Goal: Transaction & Acquisition: Purchase product/service

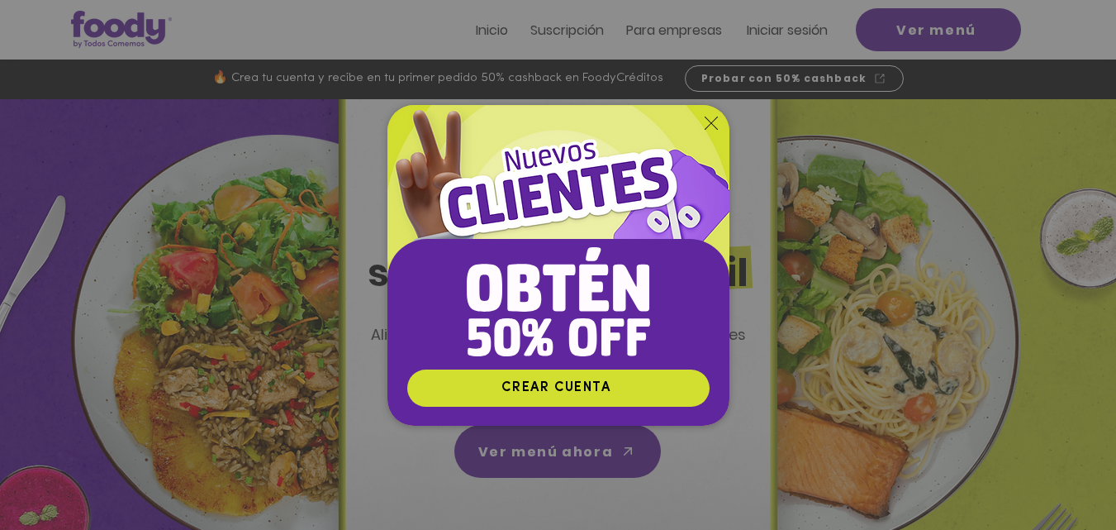
click at [708, 126] on icon "Volver al sitio" at bounding box center [711, 122] width 13 height 13
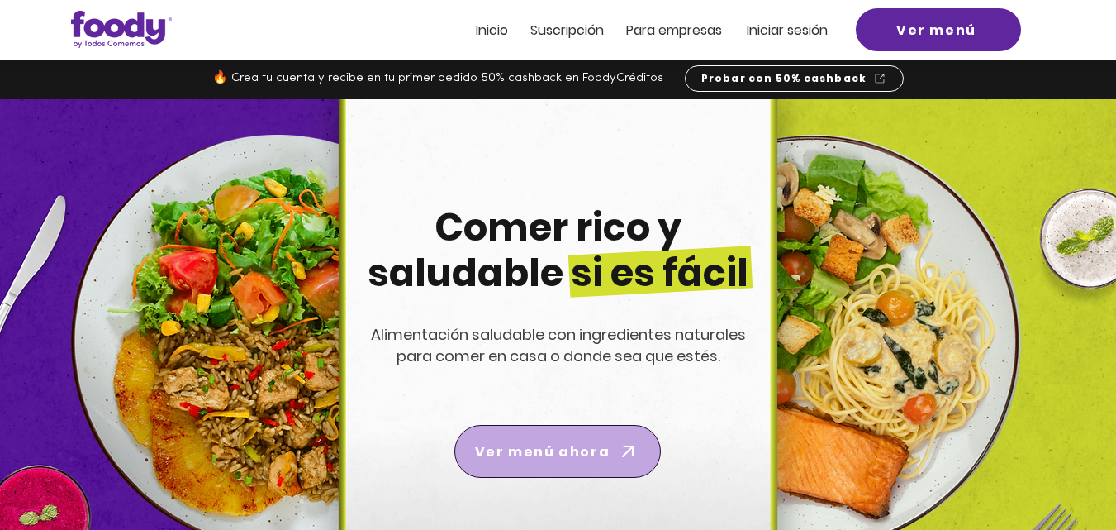
click at [559, 449] on span "Ver menú ahora" at bounding box center [542, 451] width 135 height 21
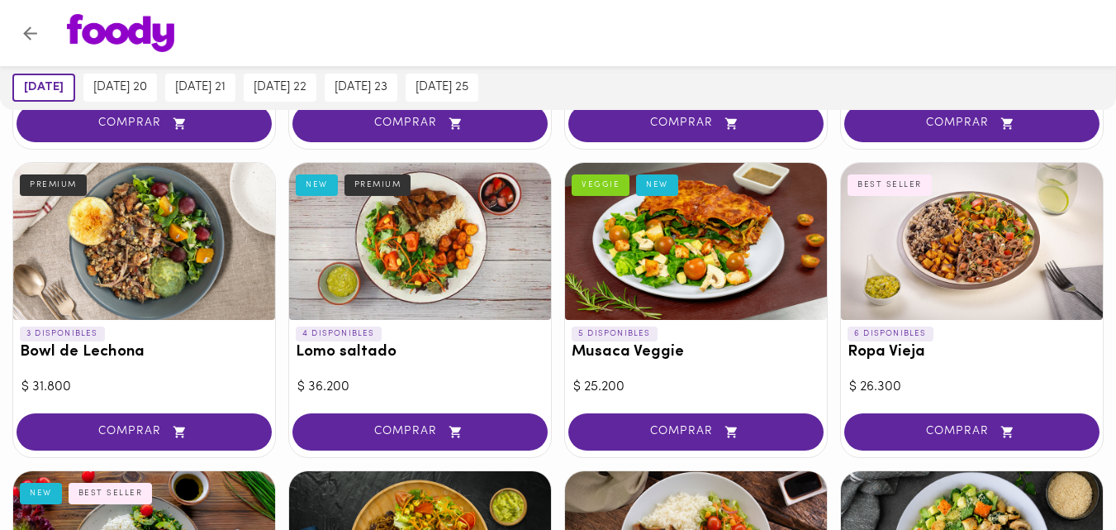
scroll to position [397, 0]
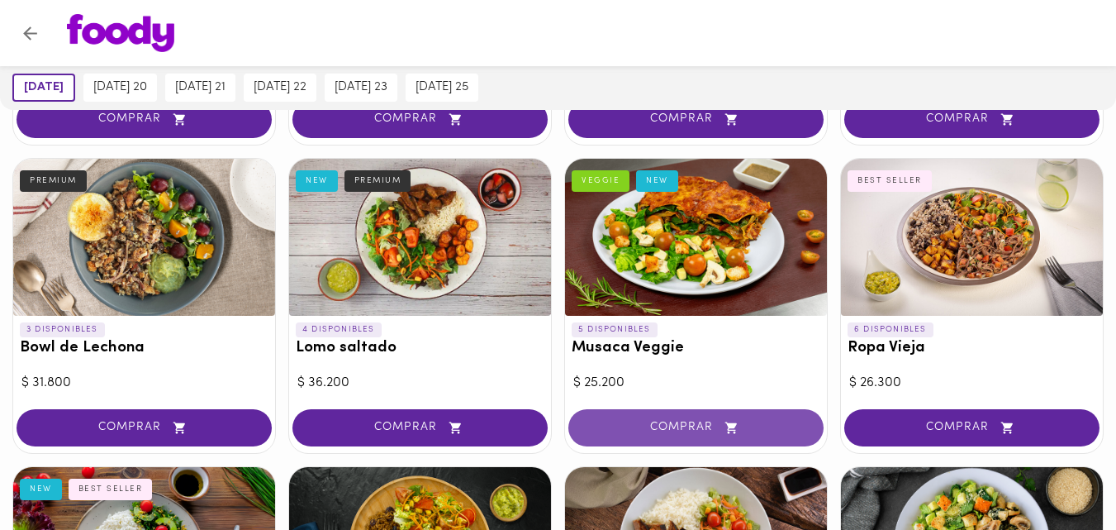
click at [669, 425] on span "COMPRAR" at bounding box center [696, 427] width 214 height 14
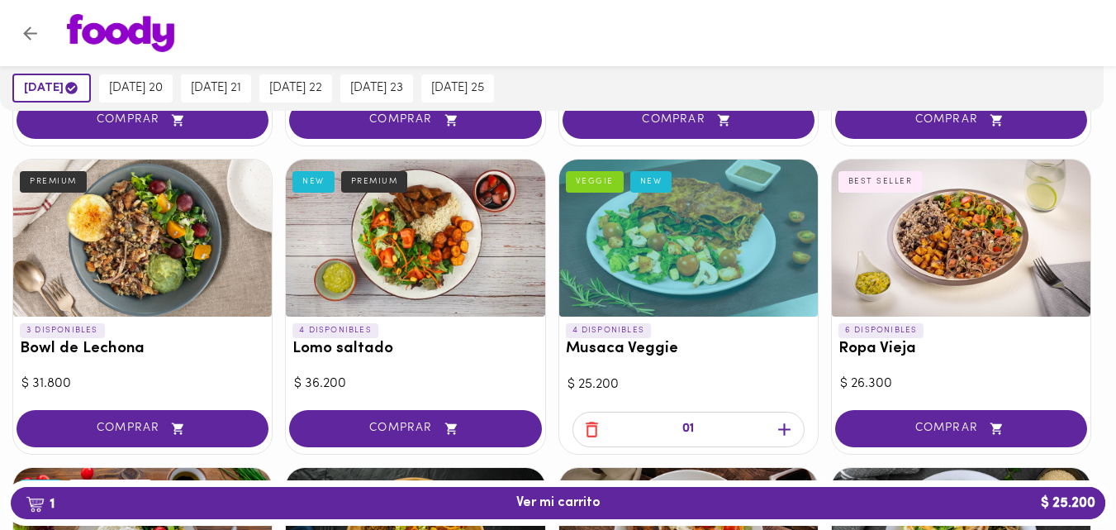
scroll to position [397, 0]
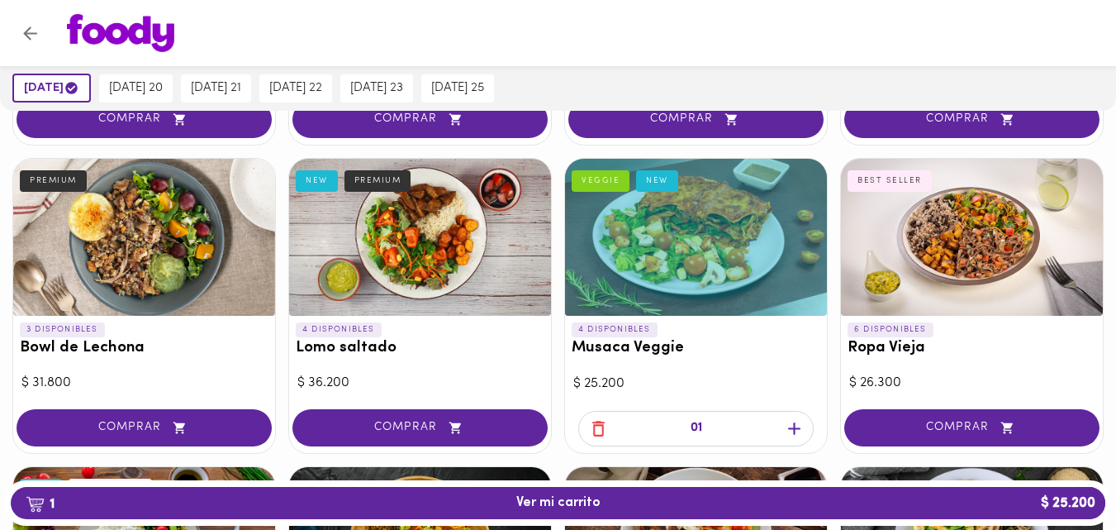
click at [596, 425] on icon "button" at bounding box center [598, 428] width 12 height 16
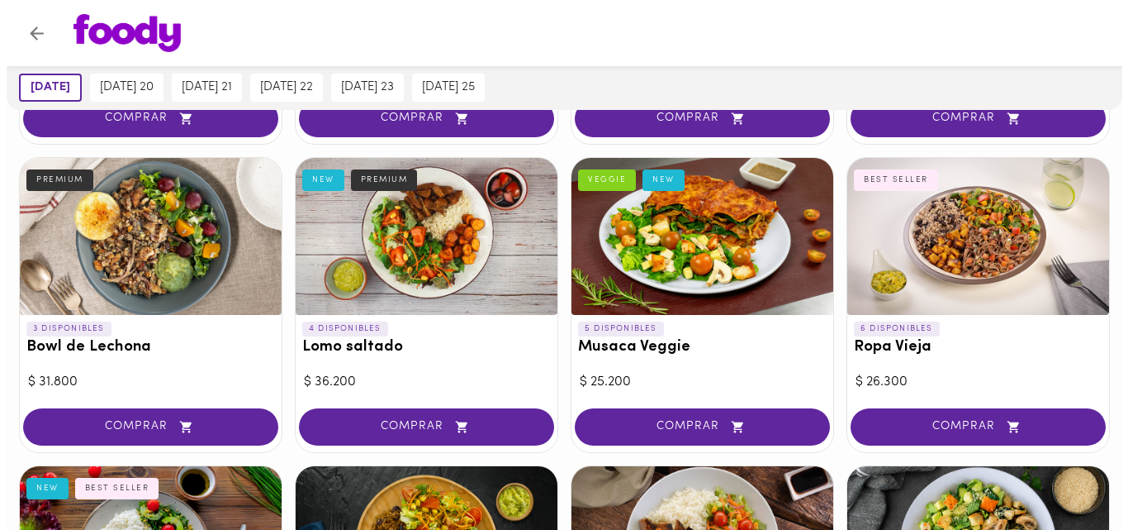
scroll to position [397, 0]
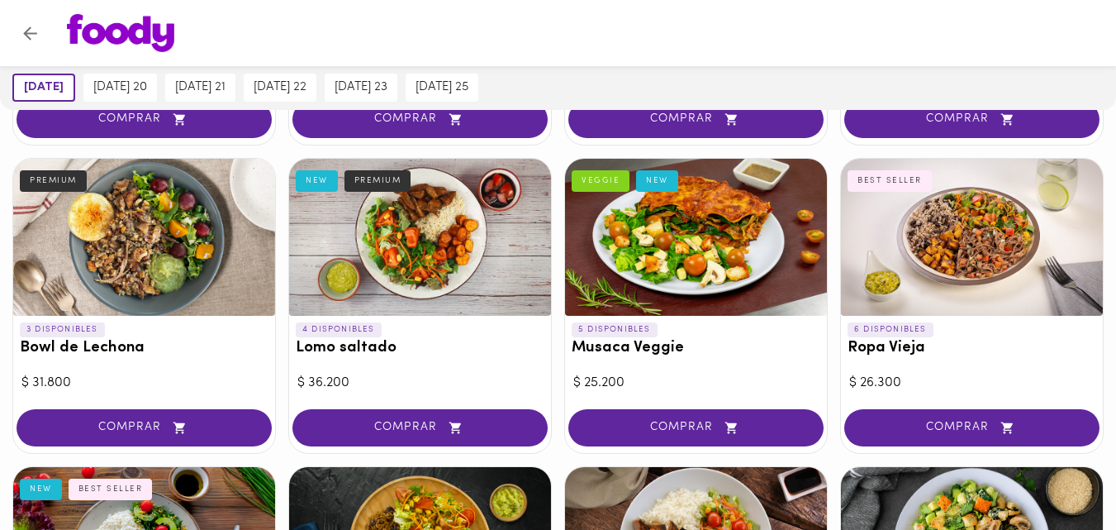
click at [682, 220] on div at bounding box center [696, 237] width 262 height 157
click at [682, 220] on div at bounding box center [558, 265] width 1116 height 530
click at [672, 259] on div at bounding box center [696, 237] width 262 height 157
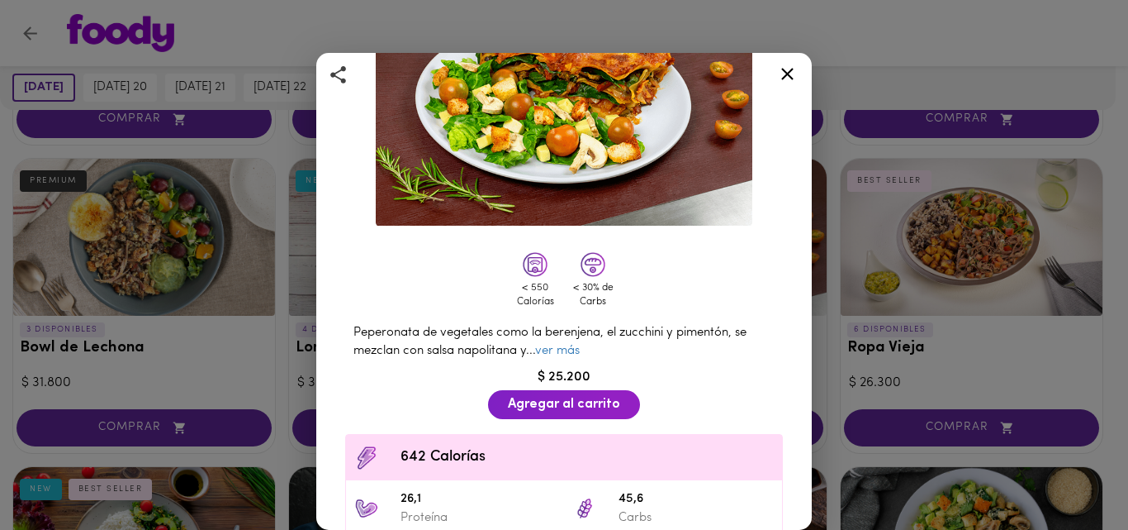
scroll to position [162, 0]
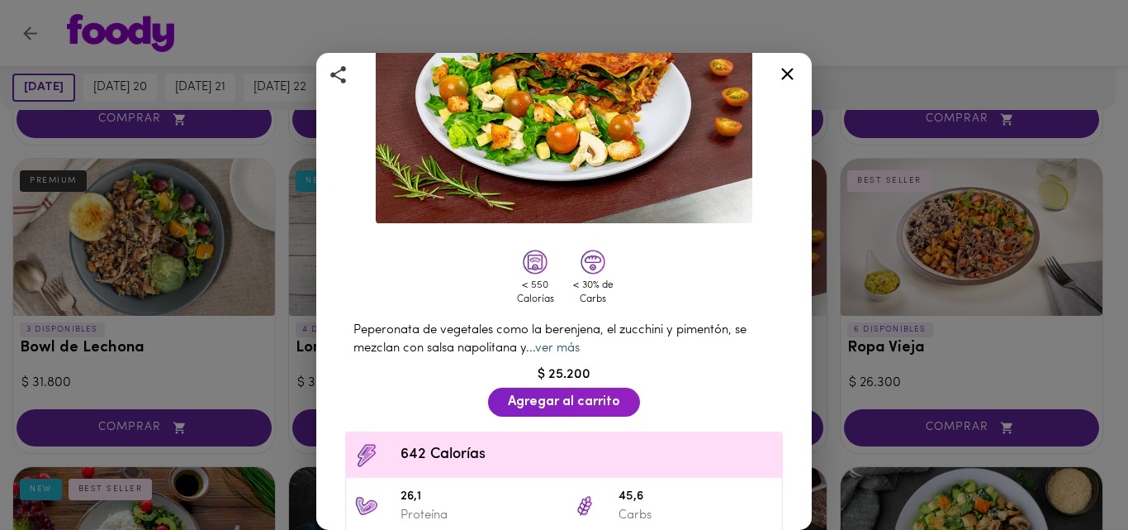
click at [558, 342] on link "ver más" at bounding box center [557, 348] width 45 height 12
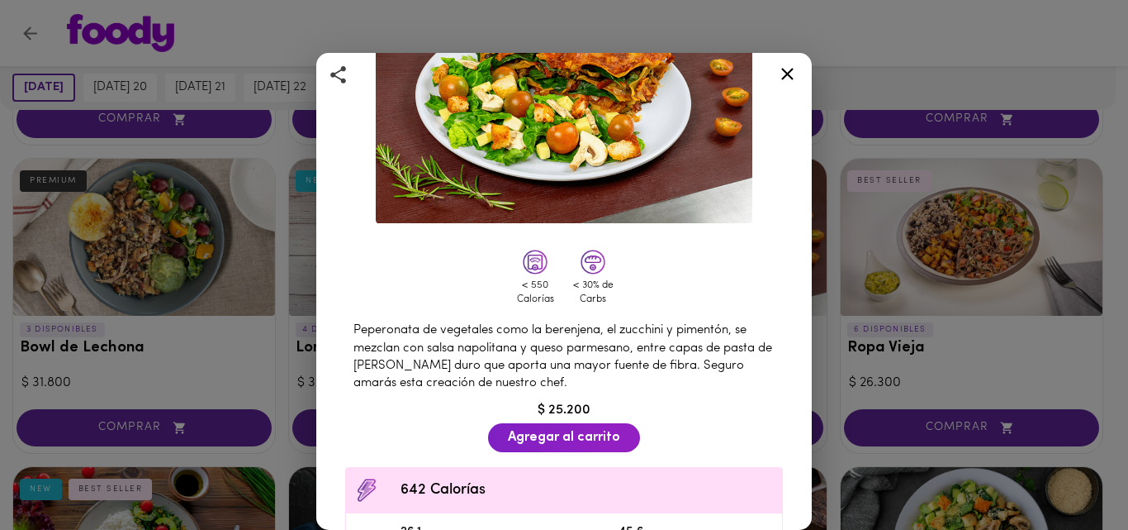
click at [786, 74] on icon at bounding box center [788, 74] width 12 height 12
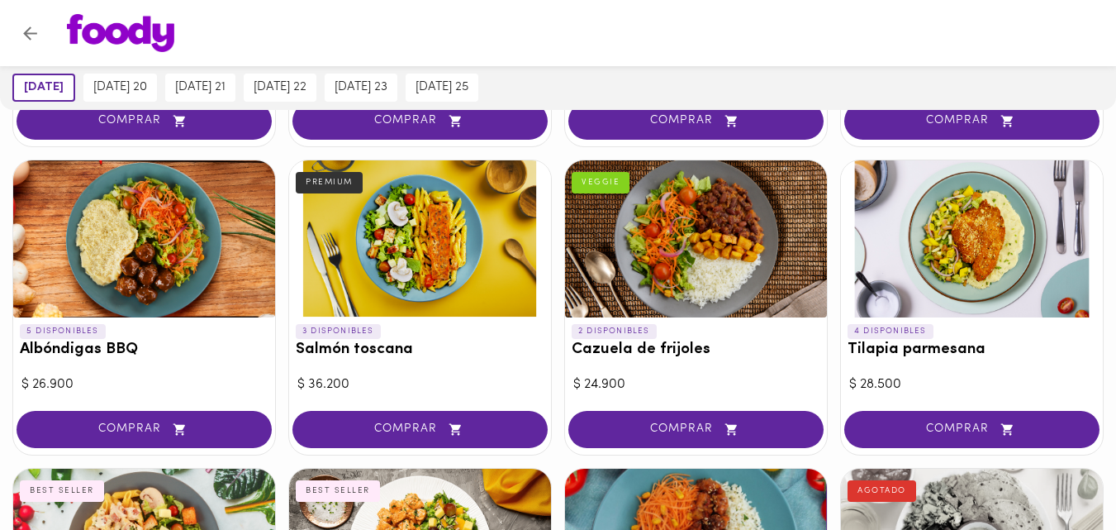
scroll to position [1322, 0]
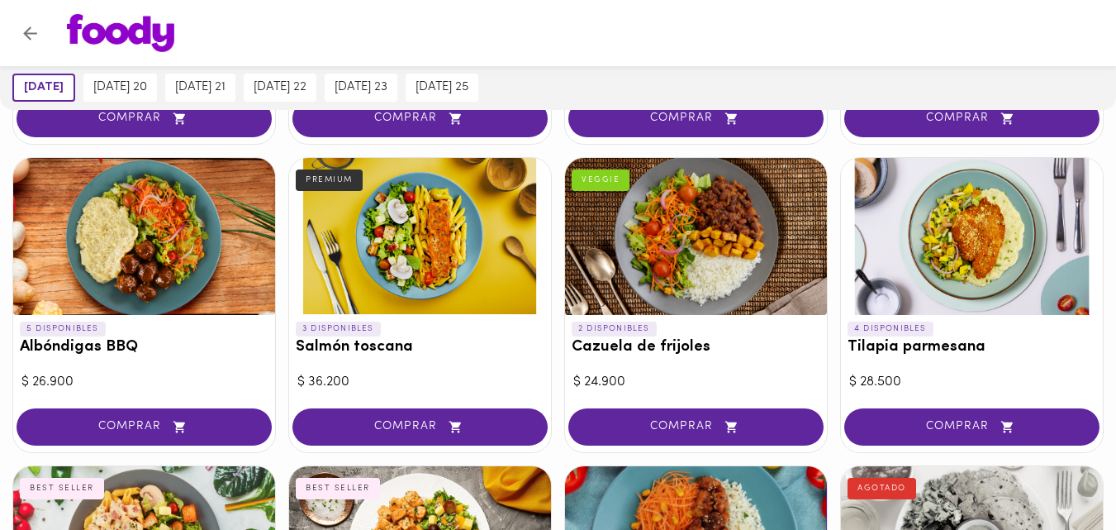
click at [95, 308] on div at bounding box center [144, 236] width 262 height 157
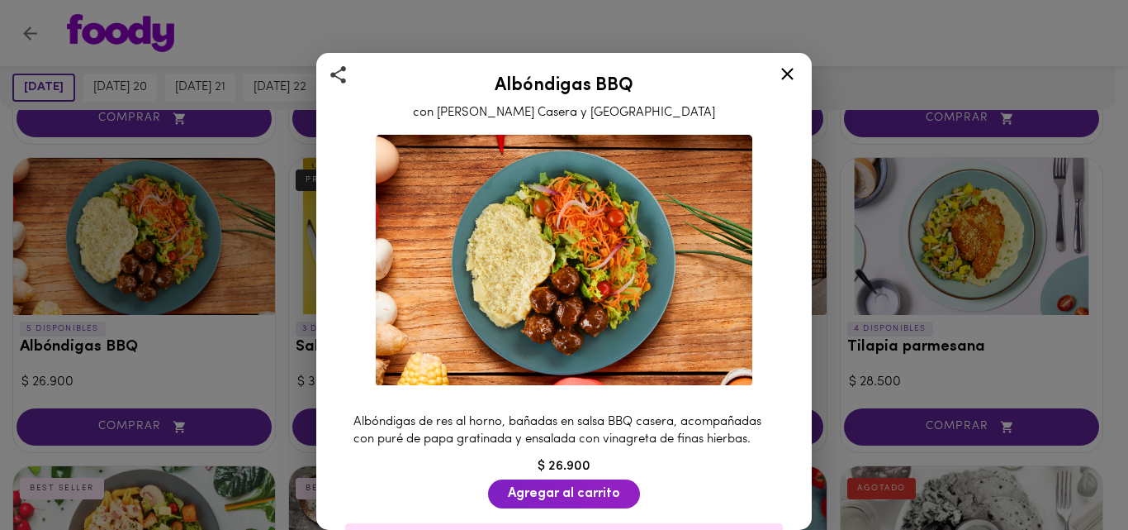
click at [786, 75] on icon at bounding box center [788, 74] width 12 height 12
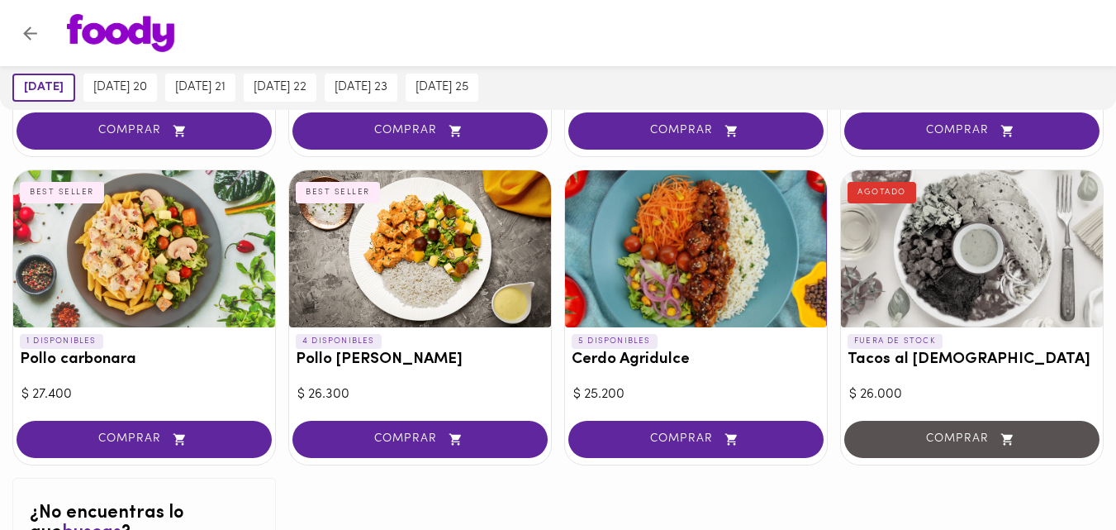
scroll to position [1619, 0]
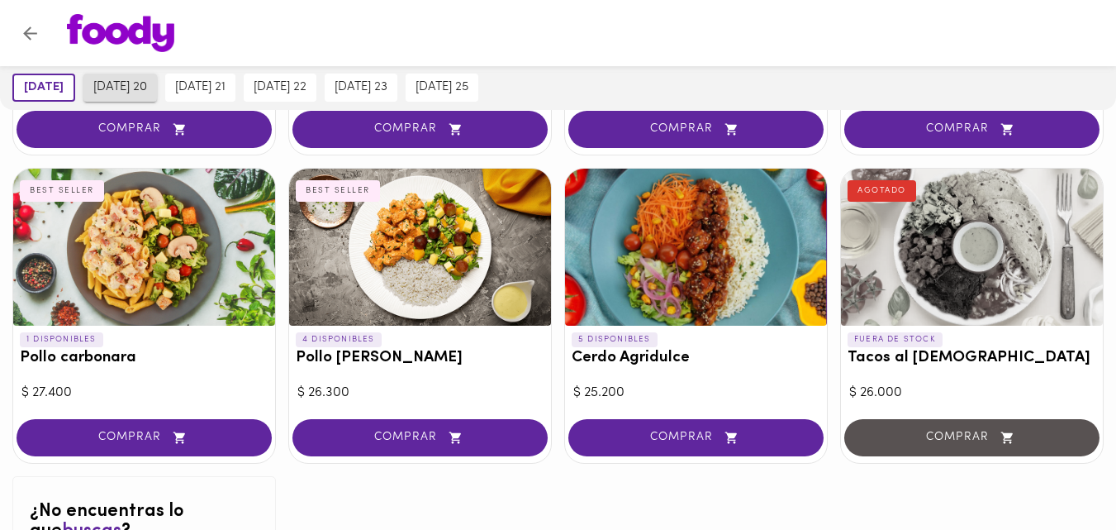
click at [131, 90] on span "[DATE] 20" at bounding box center [120, 87] width 54 height 15
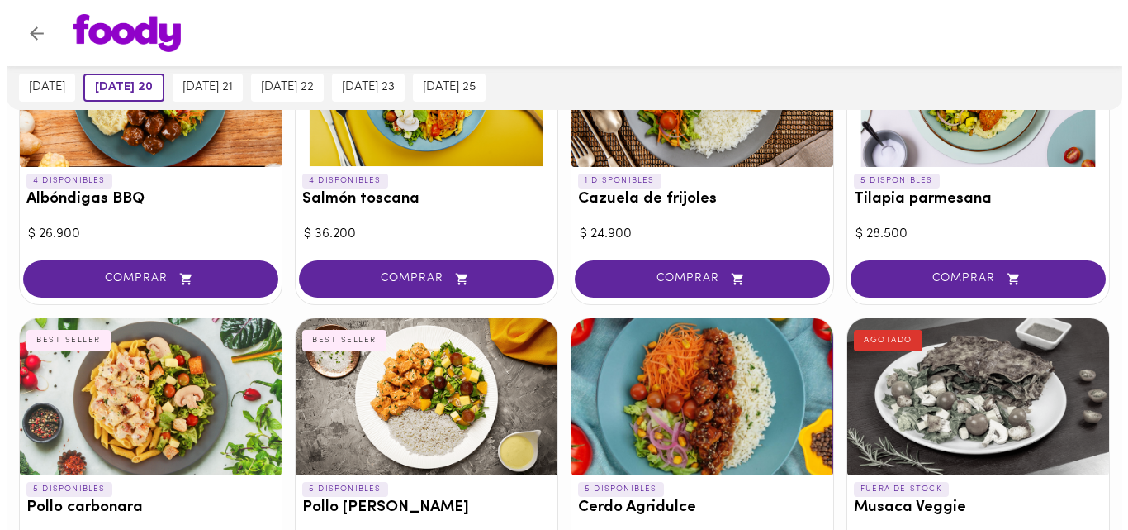
scroll to position [1498, 0]
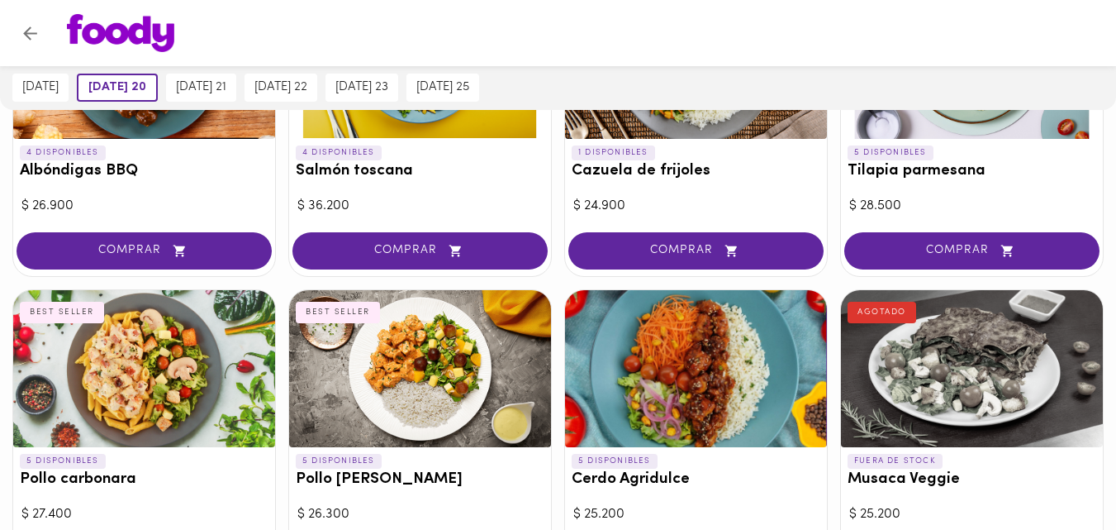
click at [154, 363] on div at bounding box center [144, 368] width 262 height 157
click at [154, 363] on div at bounding box center [558, 265] width 1116 height 530
click at [107, 375] on div at bounding box center [144, 368] width 262 height 157
click at [107, 375] on div at bounding box center [558, 265] width 1116 height 530
click at [68, 462] on p "5 DISPONIBLES" at bounding box center [63, 461] width 86 height 15
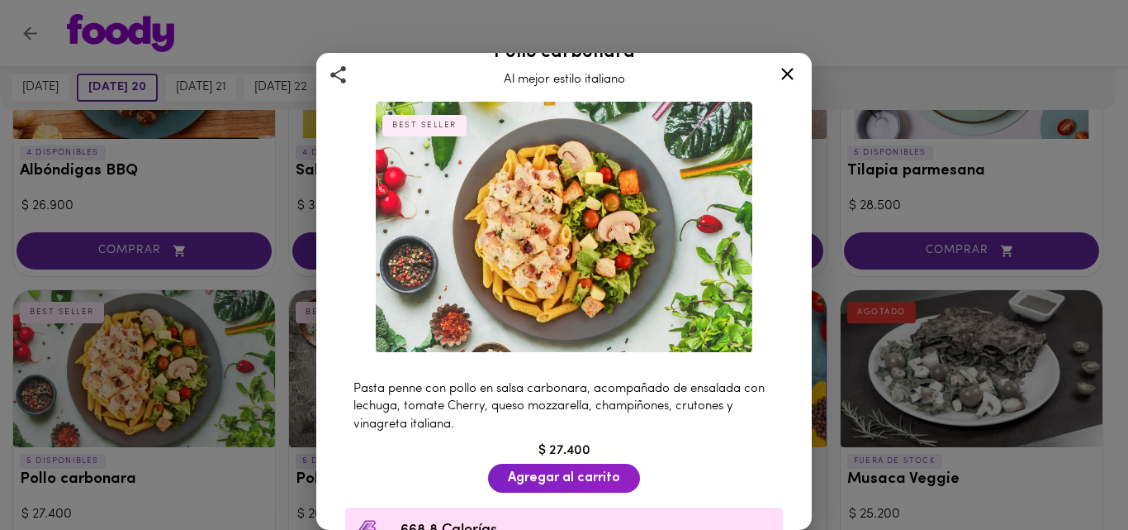
scroll to position [66, 0]
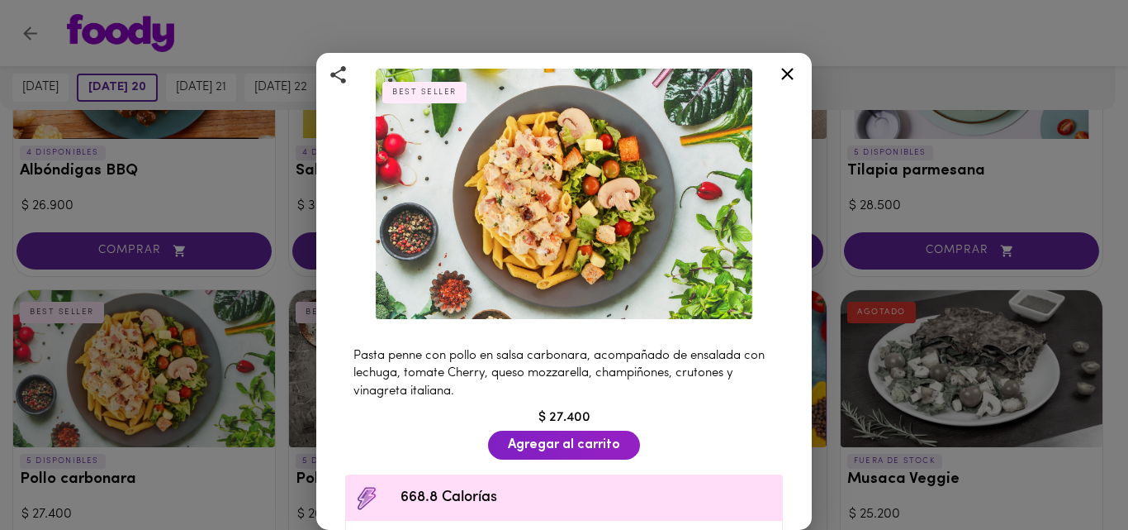
click at [783, 69] on icon at bounding box center [788, 74] width 12 height 12
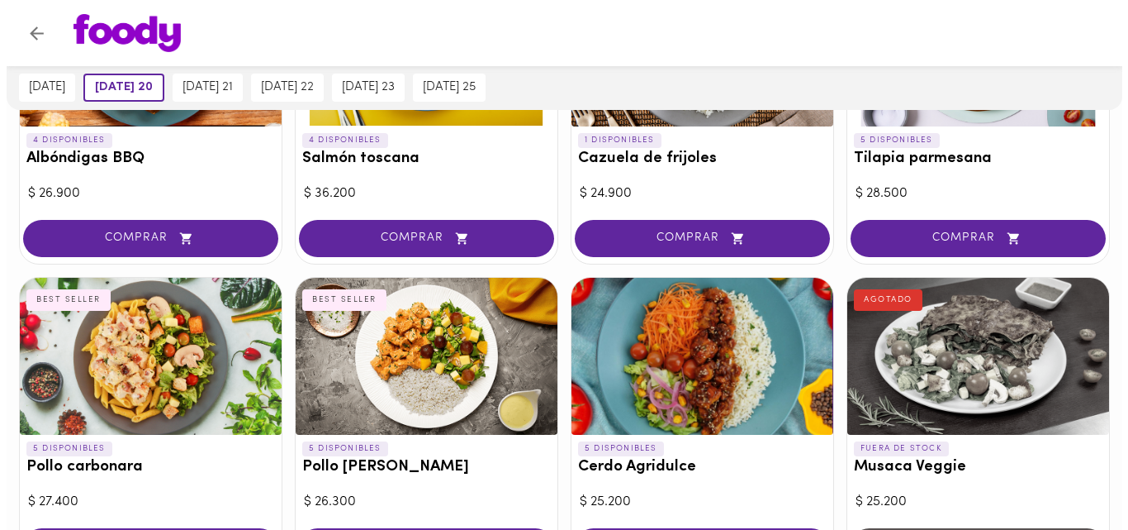
scroll to position [1523, 0]
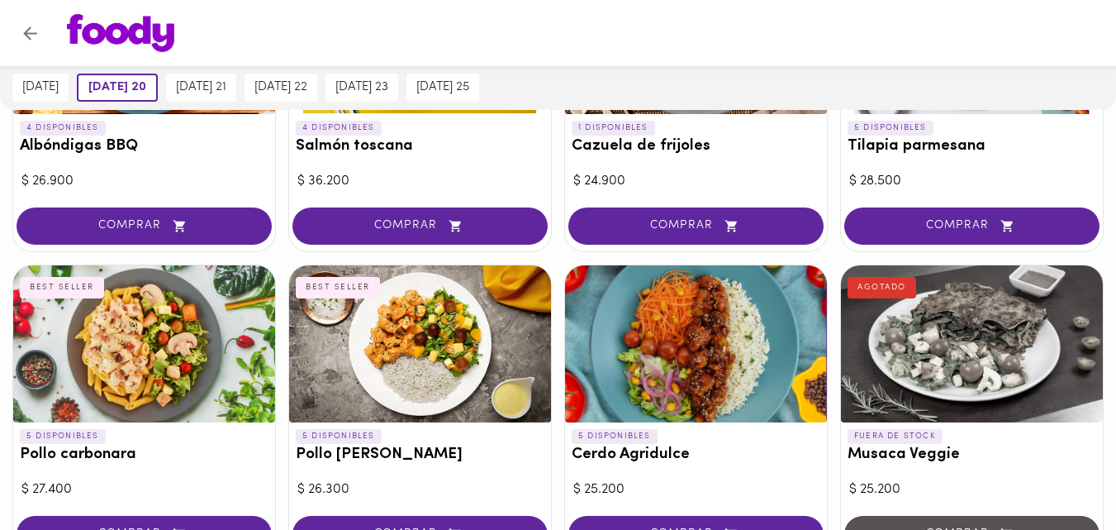
click at [672, 435] on div "5 DISPONIBLES Cerdo Agridulce" at bounding box center [696, 449] width 262 height 55
click at [672, 435] on div at bounding box center [558, 265] width 1116 height 530
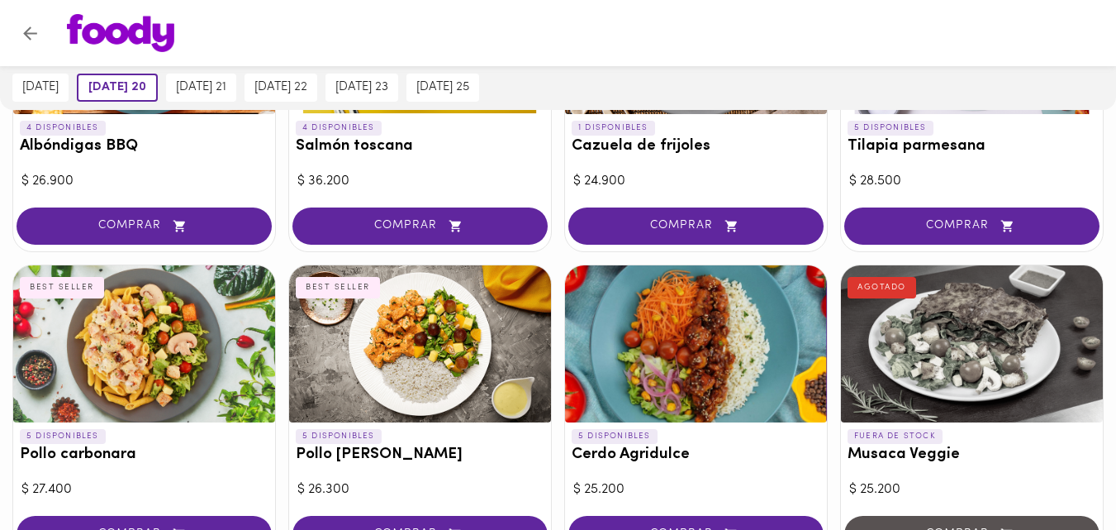
click at [700, 317] on div at bounding box center [696, 343] width 262 height 157
click at [700, 317] on div at bounding box center [558, 265] width 1116 height 530
click at [629, 293] on div at bounding box center [696, 343] width 262 height 157
click at [629, 293] on div at bounding box center [558, 265] width 1116 height 530
click at [723, 371] on div at bounding box center [696, 343] width 262 height 157
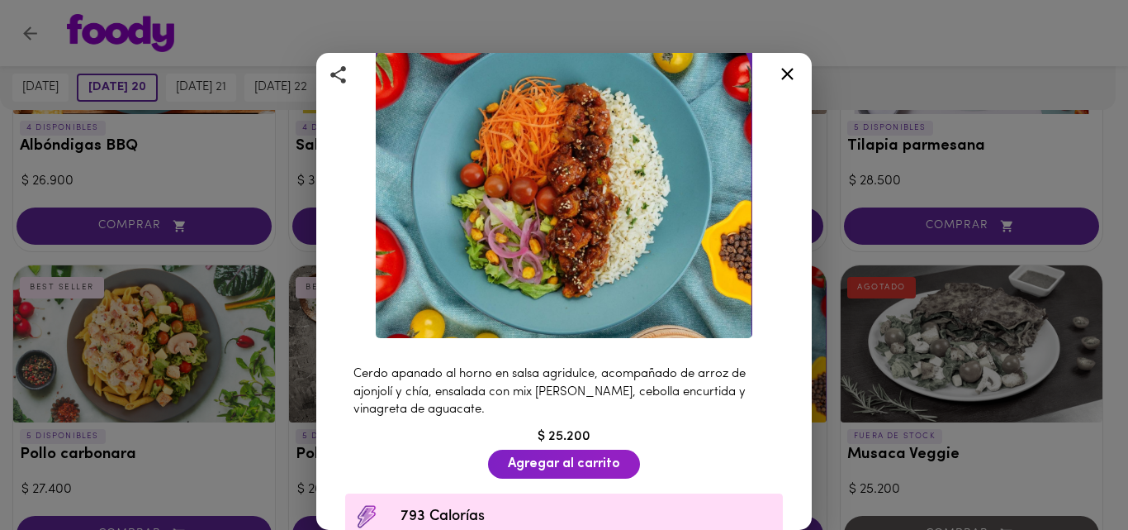
scroll to position [132, 0]
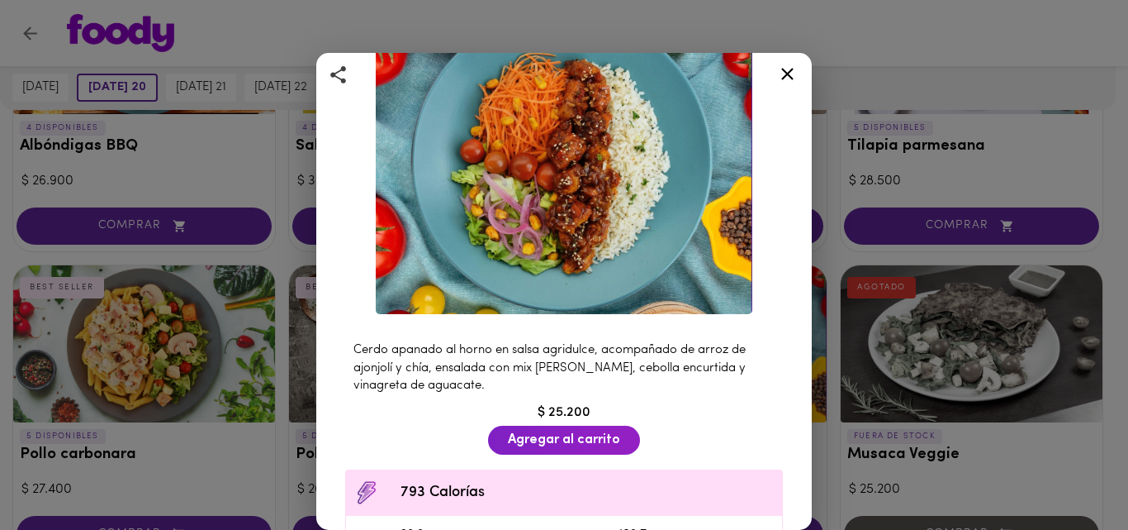
click at [787, 70] on icon at bounding box center [787, 74] width 21 height 21
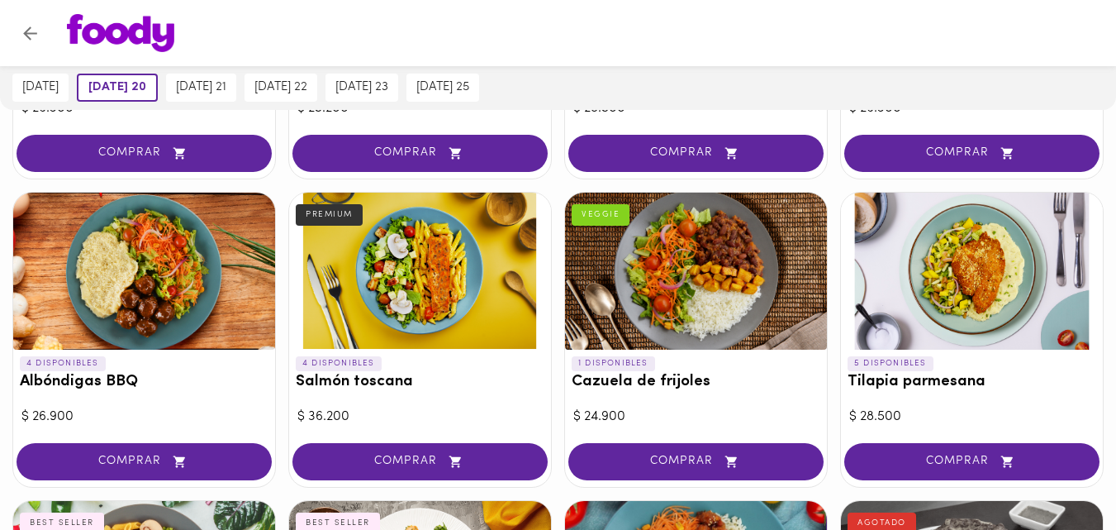
scroll to position [1280, 0]
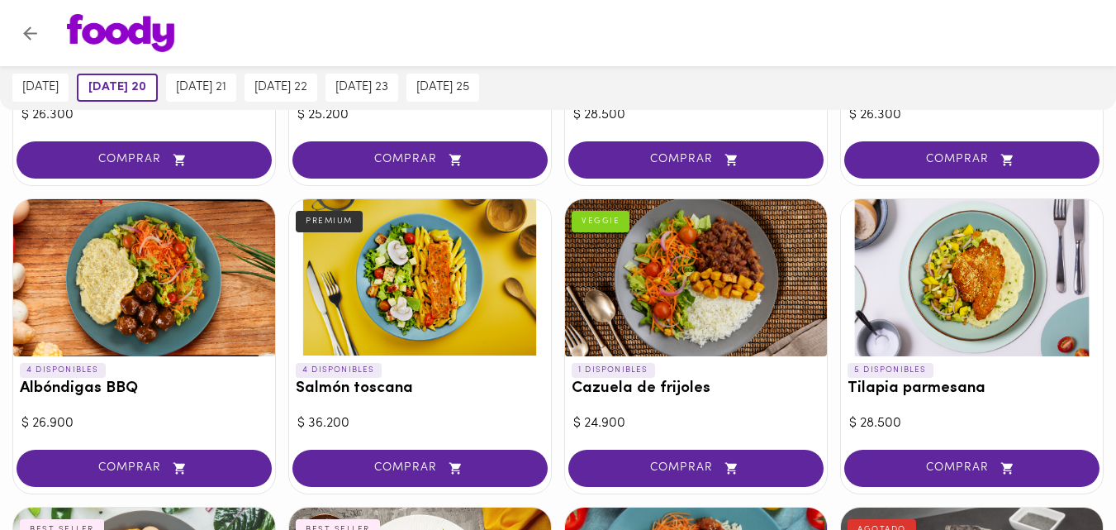
click at [118, 288] on div at bounding box center [144, 277] width 262 height 157
click at [118, 288] on div at bounding box center [558, 265] width 1116 height 530
click at [105, 257] on div at bounding box center [144, 277] width 262 height 157
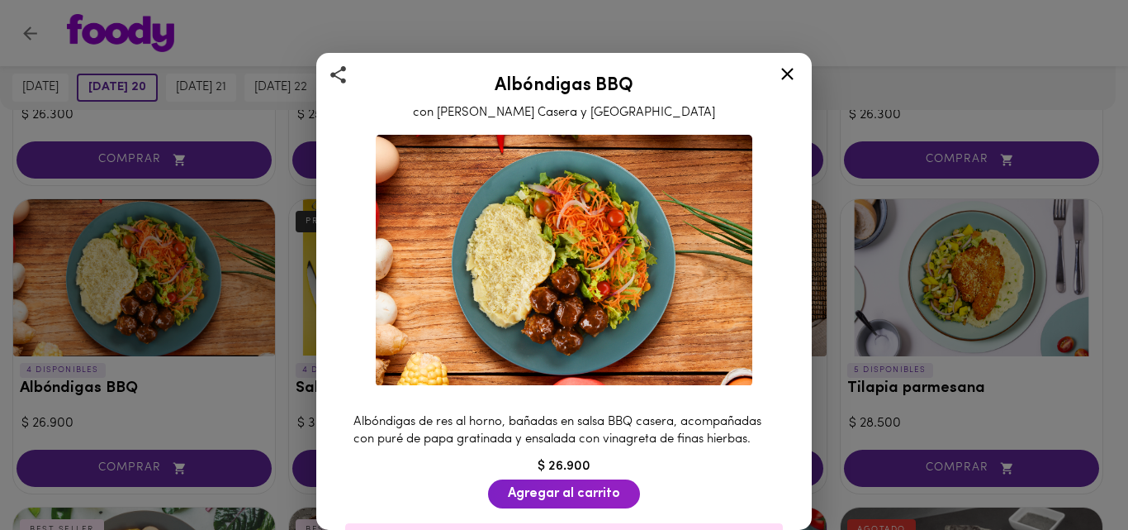
click at [786, 71] on icon at bounding box center [788, 74] width 12 height 12
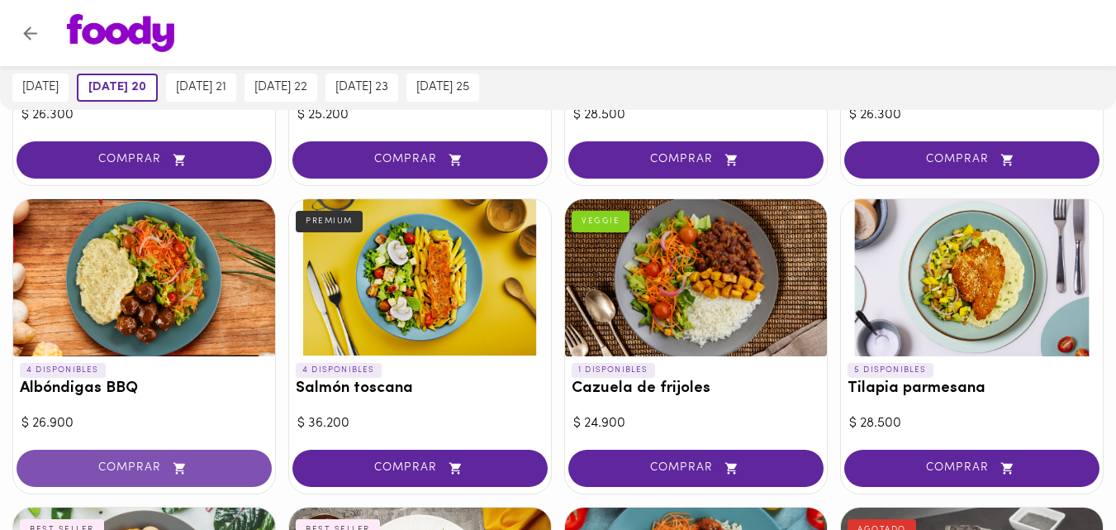
click at [138, 456] on button "COMPRAR" at bounding box center [144, 467] width 255 height 37
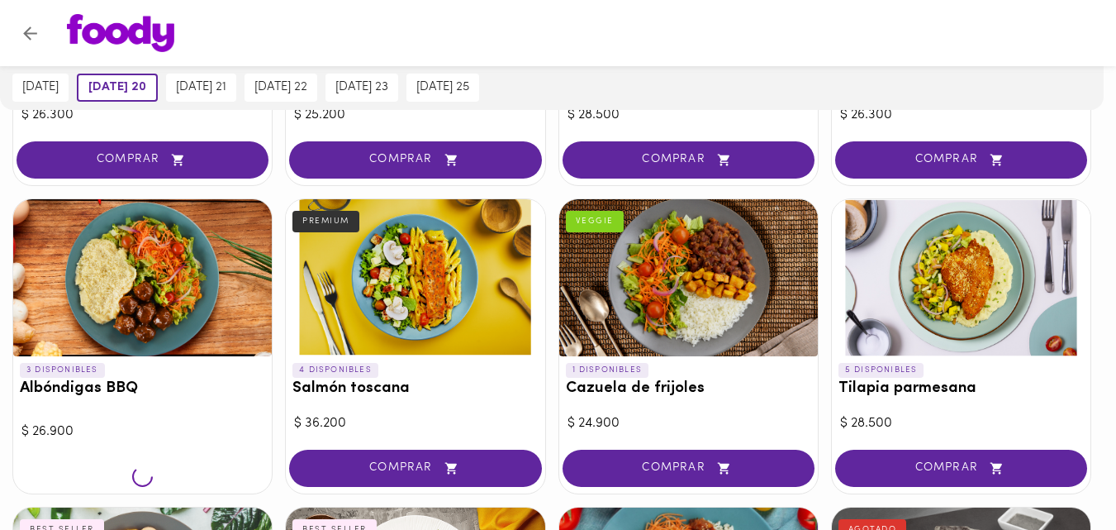
scroll to position [1281, 0]
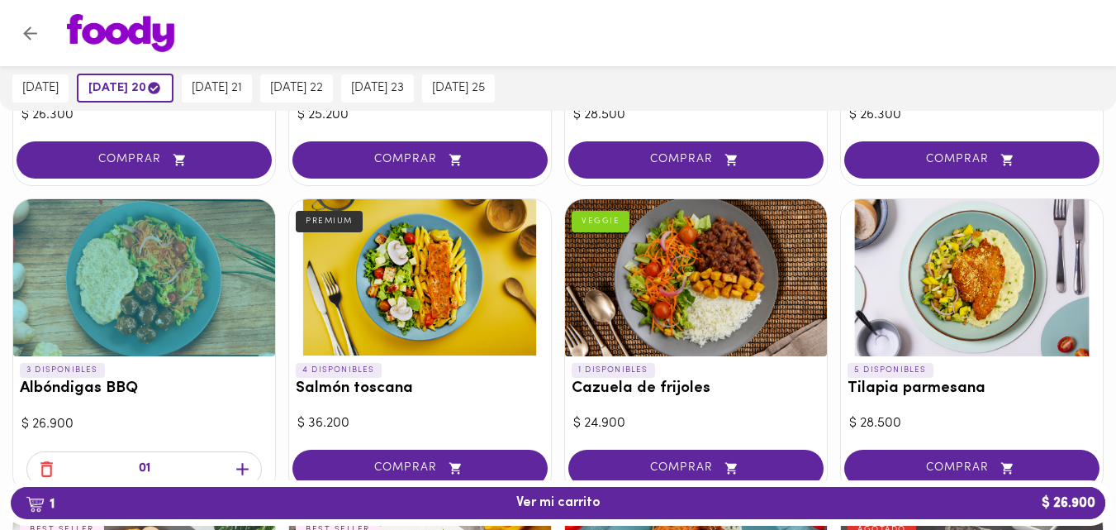
click at [244, 466] on icon "button" at bounding box center [242, 468] width 21 height 21
click at [45, 468] on icon "button" at bounding box center [46, 468] width 21 height 21
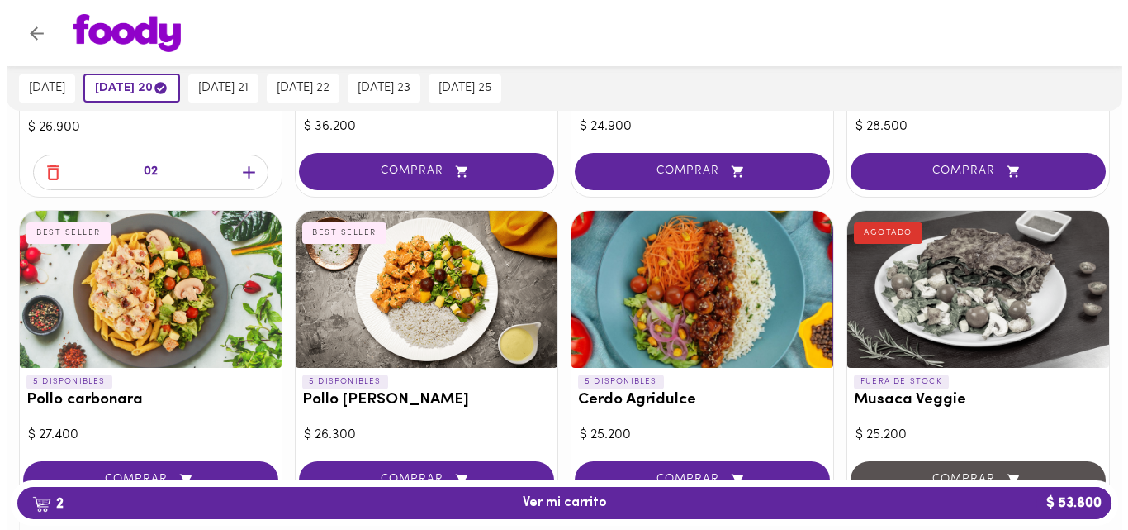
scroll to position [1579, 0]
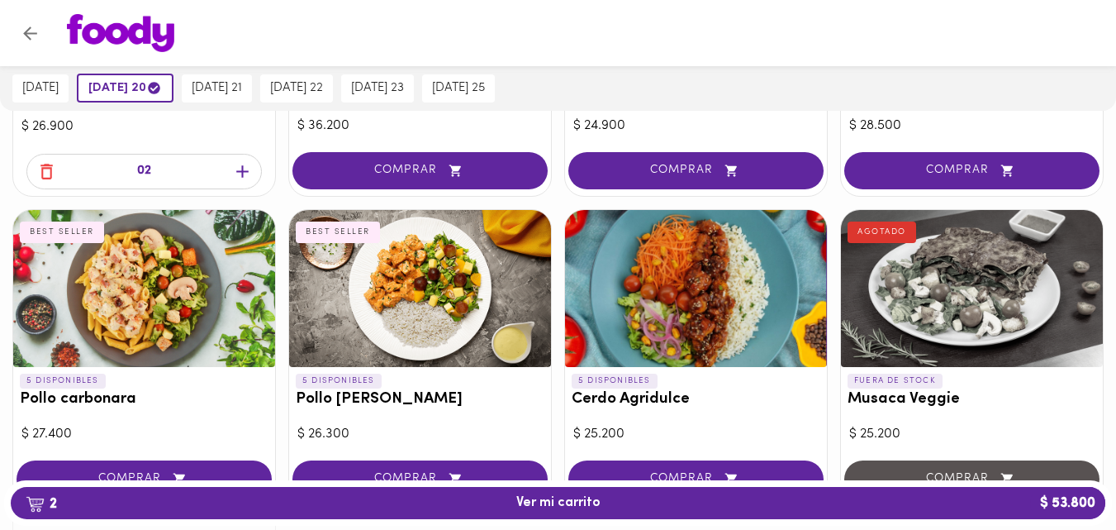
click at [140, 297] on div at bounding box center [144, 288] width 262 height 157
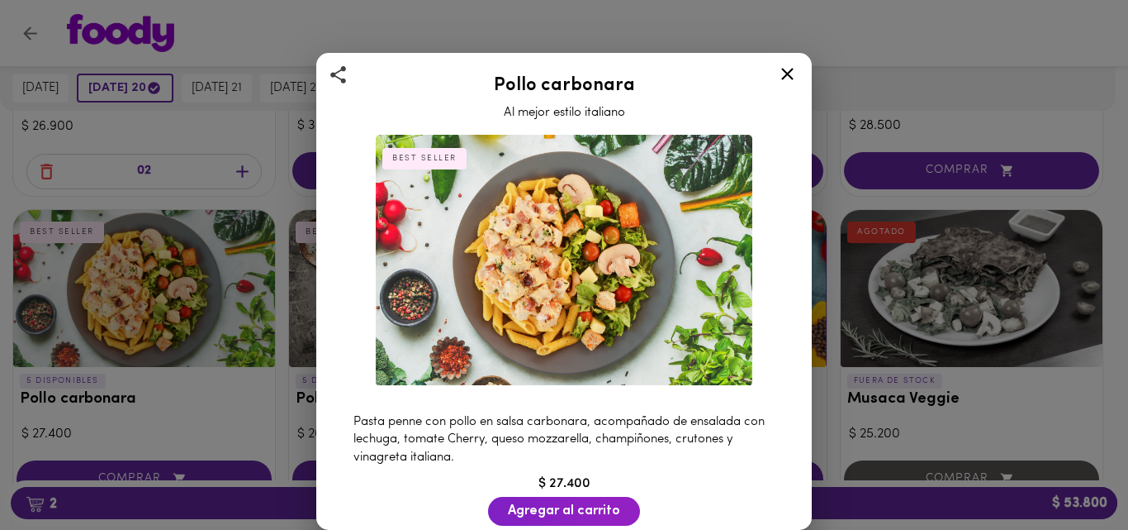
click at [784, 72] on icon at bounding box center [787, 74] width 21 height 21
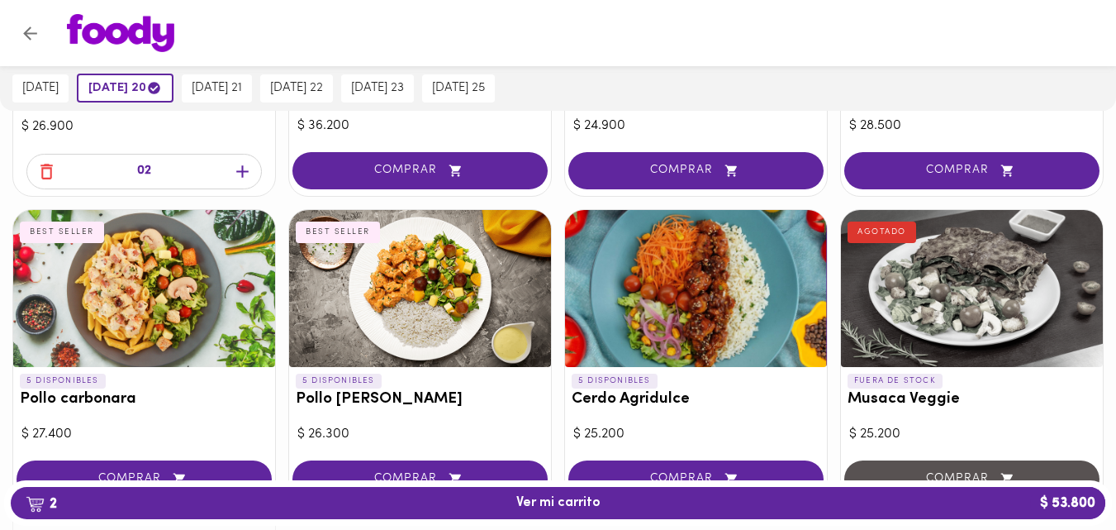
click at [425, 296] on div at bounding box center [420, 288] width 262 height 157
click at [425, 296] on div at bounding box center [558, 265] width 1116 height 530
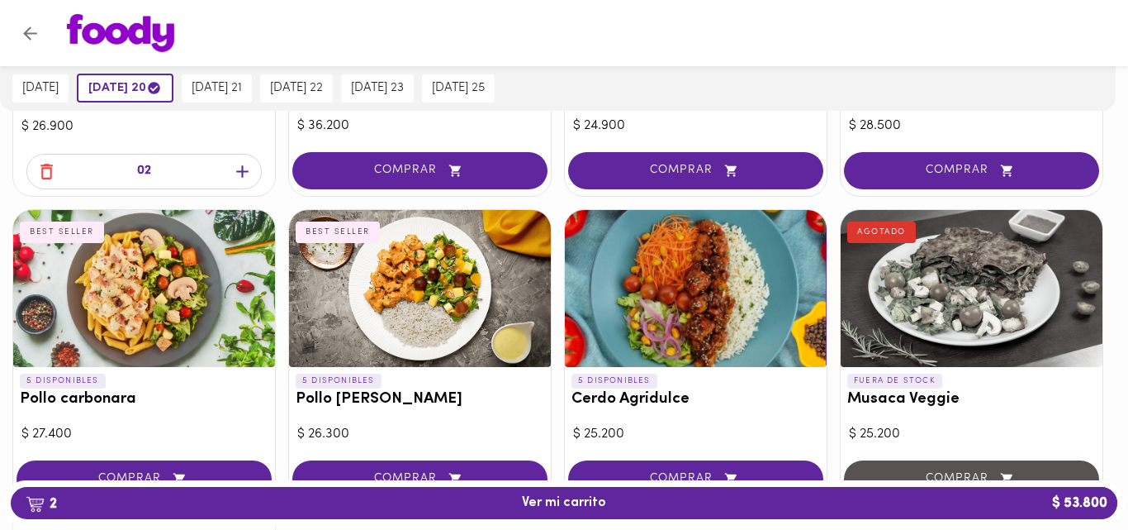
click at [425, 296] on div at bounding box center [564, 265] width 1128 height 530
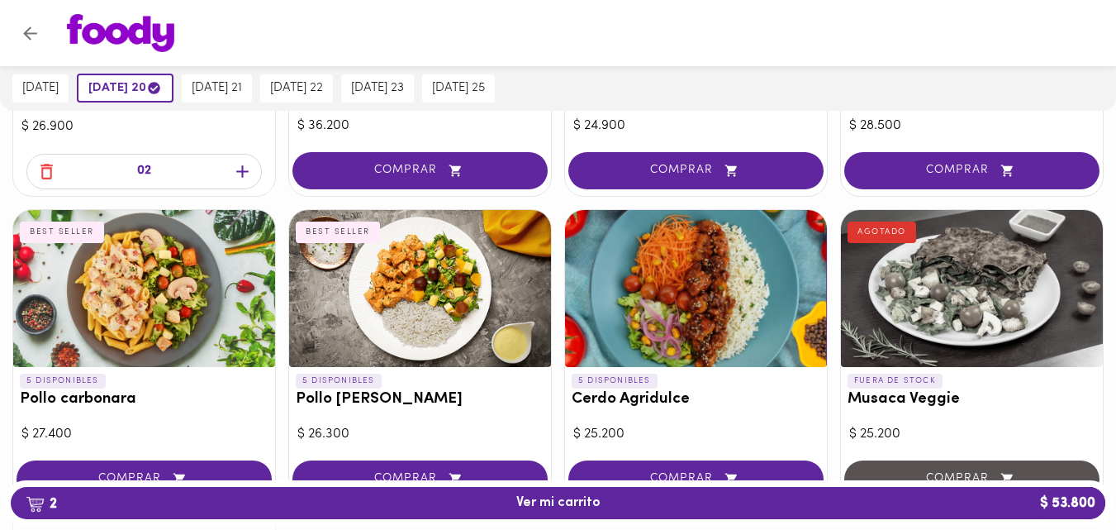
click at [425, 296] on div at bounding box center [420, 288] width 262 height 157
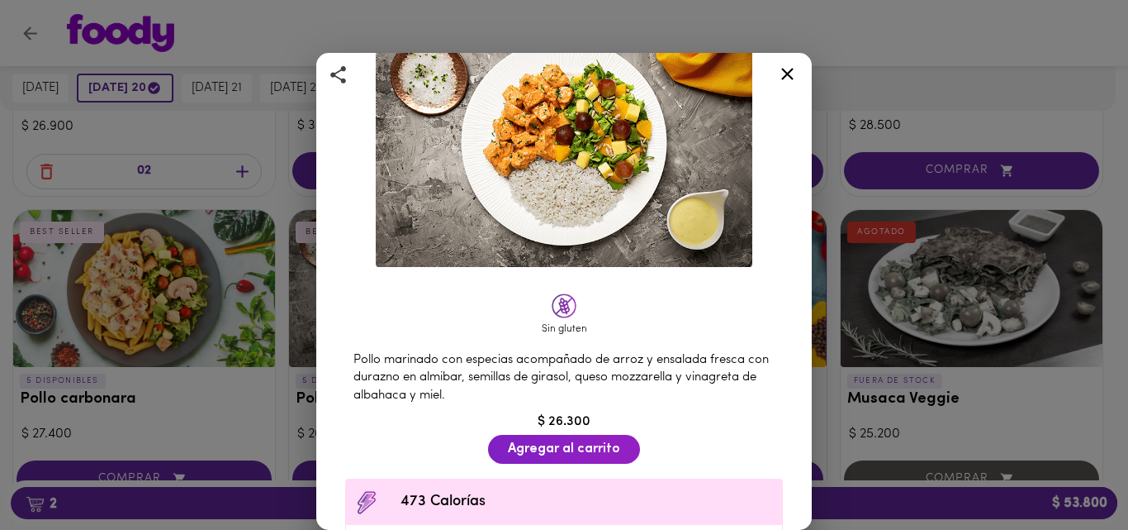
scroll to position [132, 0]
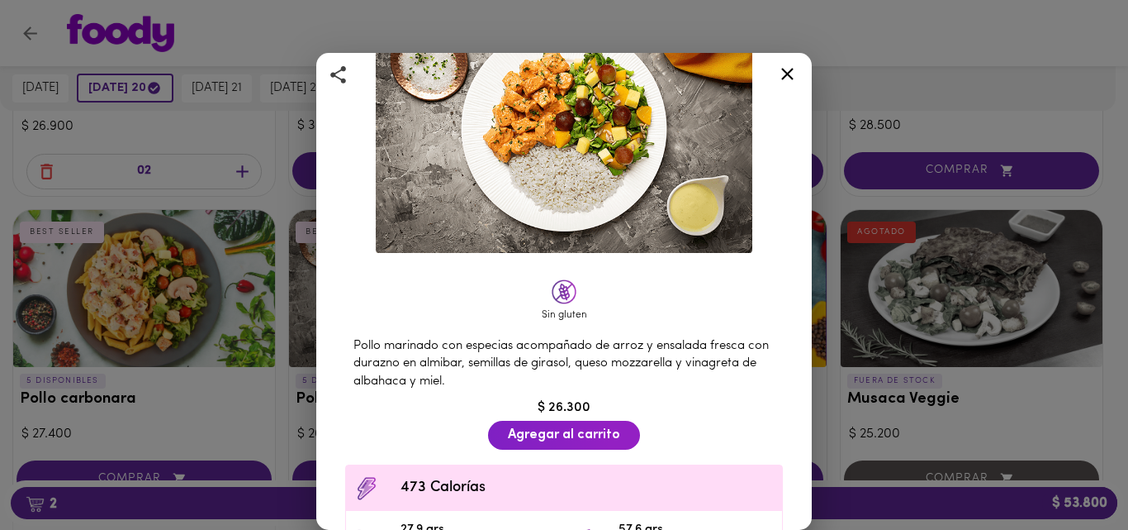
click at [786, 70] on icon at bounding box center [787, 74] width 21 height 21
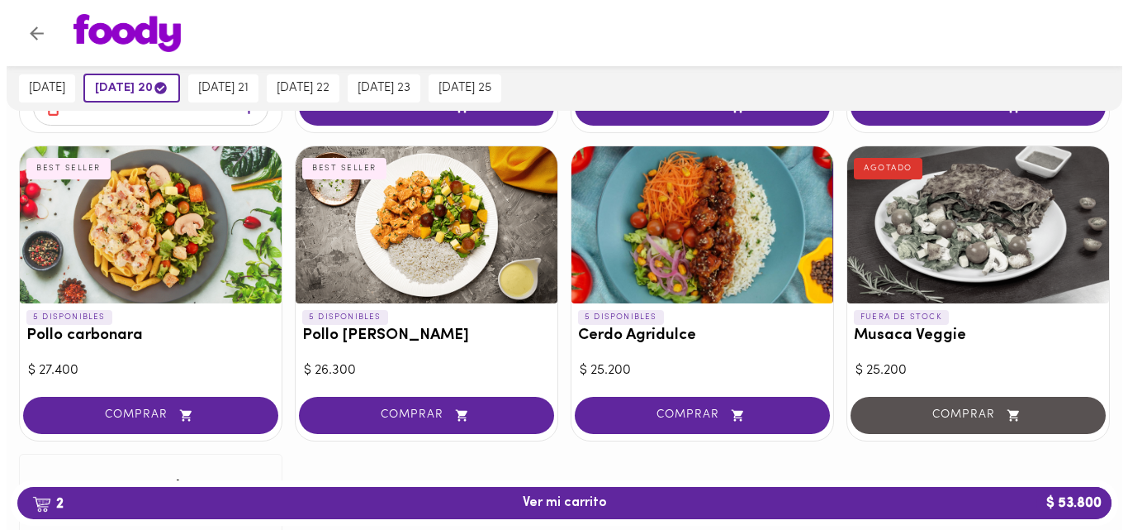
scroll to position [1645, 0]
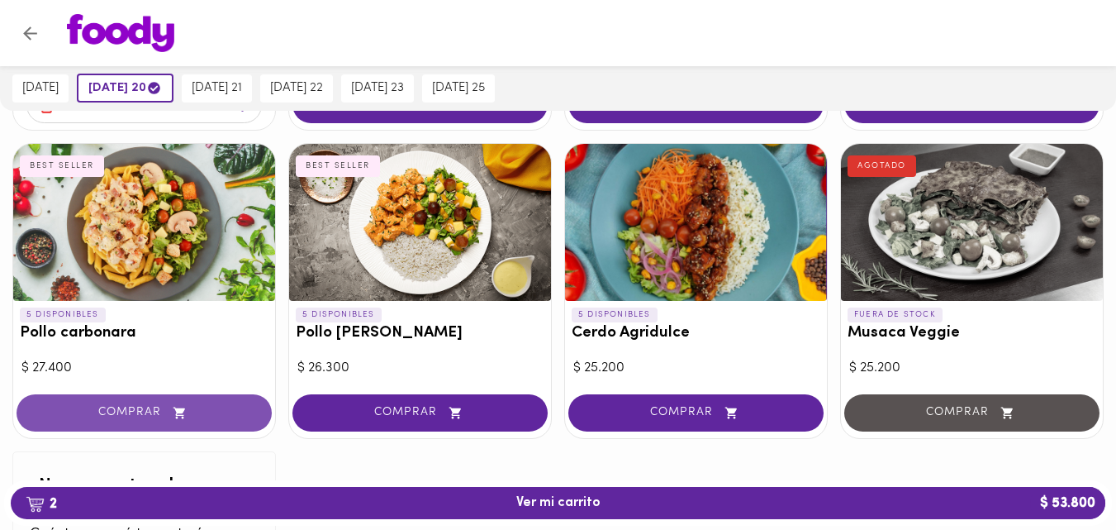
click at [154, 408] on span "COMPRAR" at bounding box center [144, 413] width 214 height 14
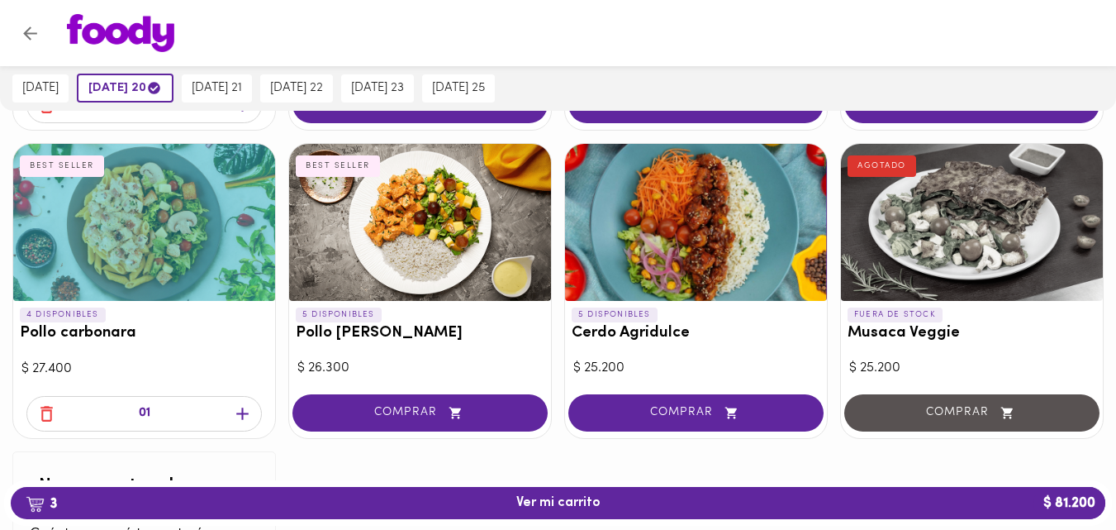
click at [245, 411] on icon "button" at bounding box center [242, 413] width 21 height 21
click at [553, 496] on span "4 Ver mi carrito $ 108.600" at bounding box center [558, 503] width 84 height 16
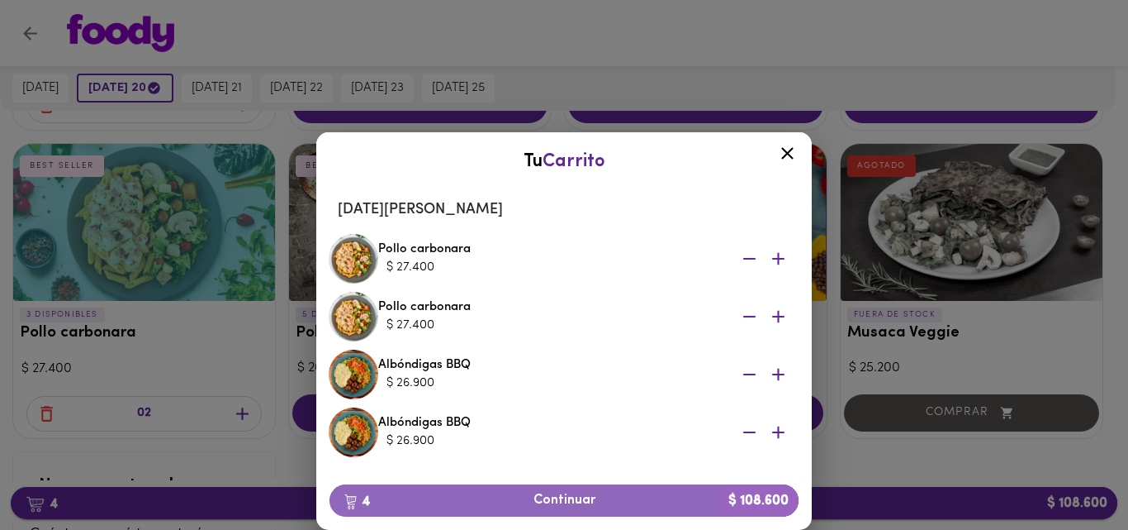
click at [553, 496] on span "4 Continuar $ 108.600" at bounding box center [564, 500] width 443 height 16
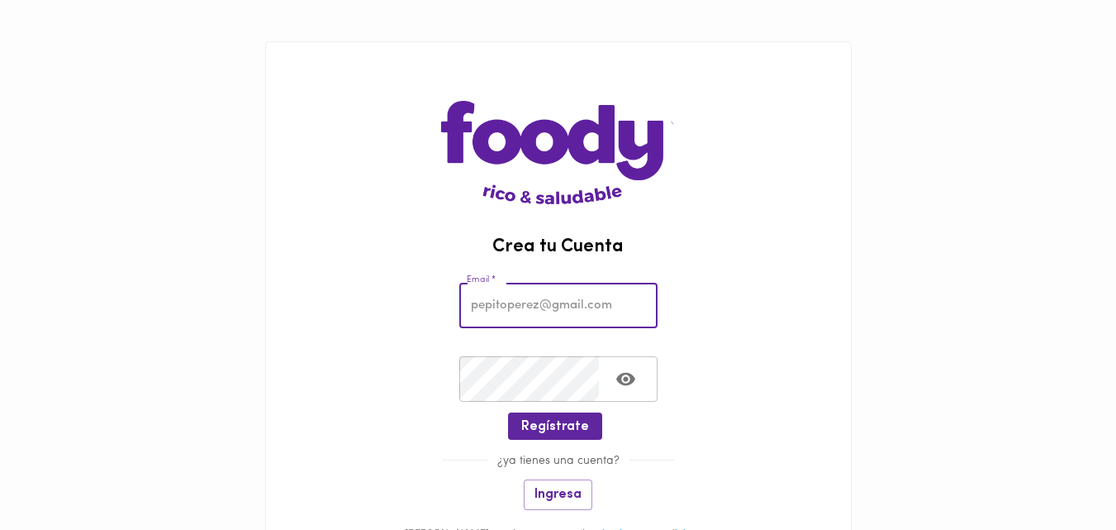
click at [492, 305] on input "email" at bounding box center [558, 305] width 198 height 45
type input "[EMAIL_ADDRESS][DOMAIN_NAME]"
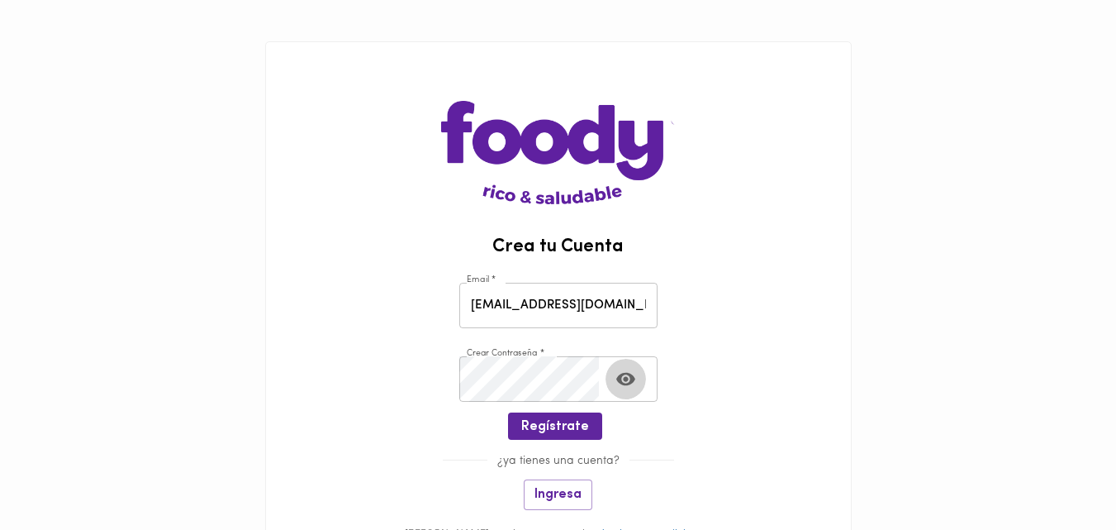
click at [630, 382] on icon "Toggle password visibility" at bounding box center [625, 379] width 19 height 13
click at [569, 492] on span "Ingresa" at bounding box center [558, 495] width 47 height 16
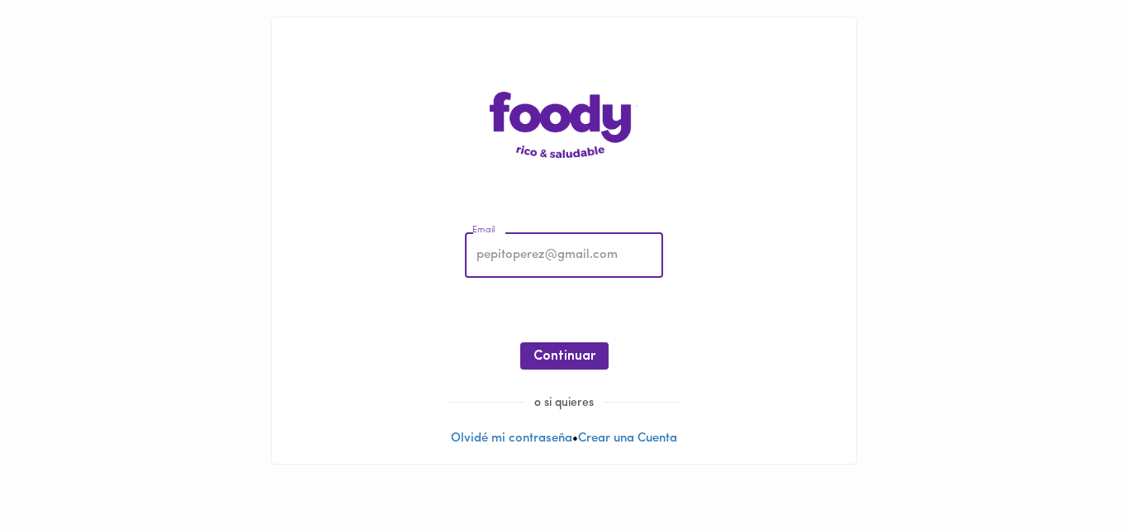
click at [501, 254] on input "email" at bounding box center [564, 255] width 198 height 45
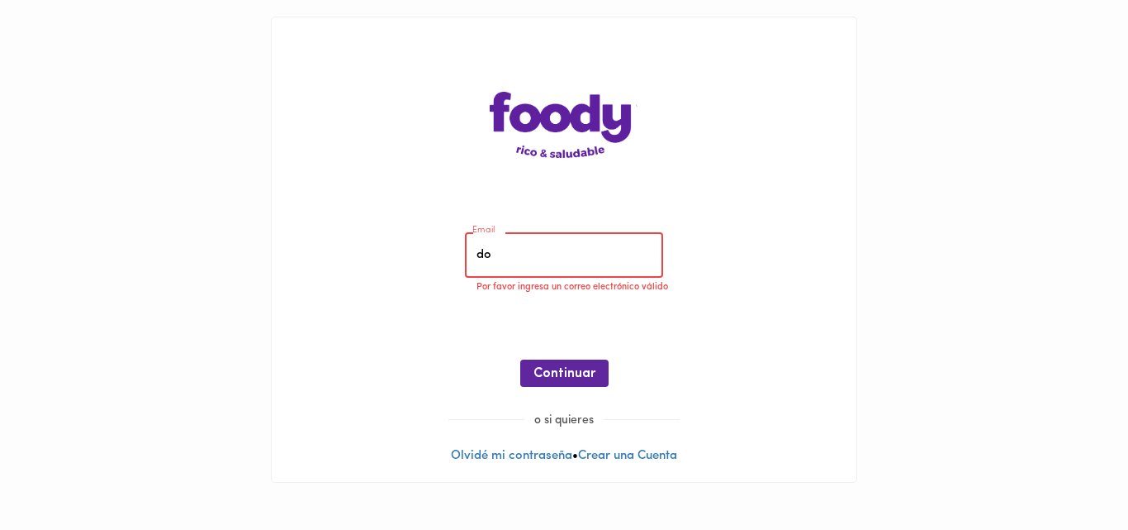
type input "d"
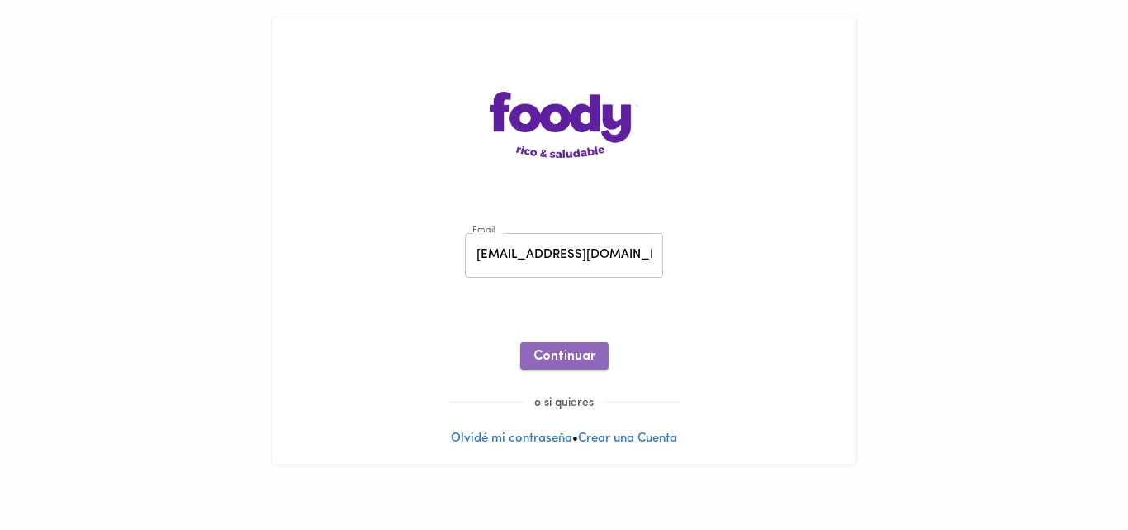
click at [568, 355] on span "Continuar" at bounding box center [565, 357] width 62 height 16
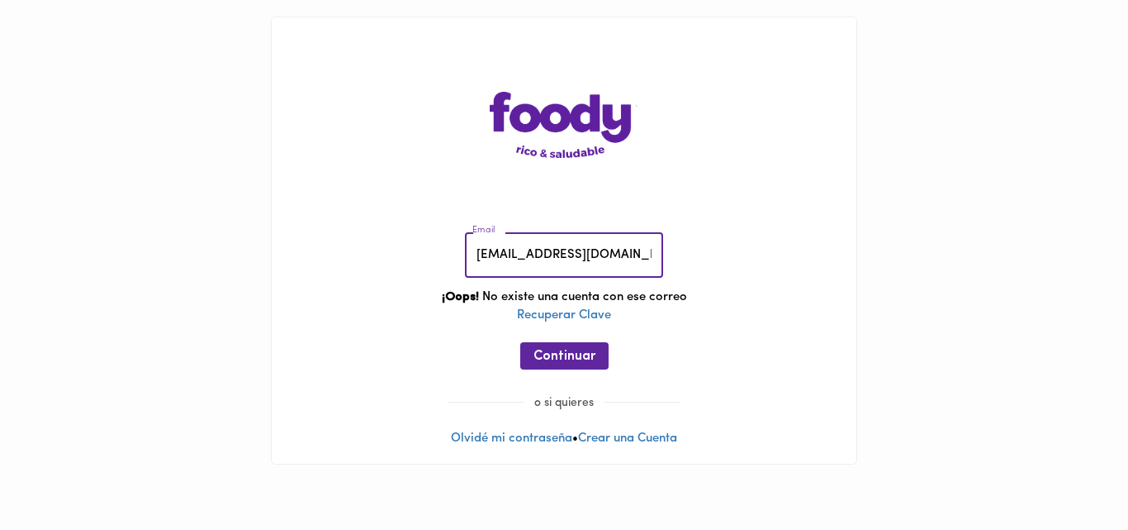
click at [655, 252] on input "[EMAIL_ADDRESS][DOMAIN_NAME]" at bounding box center [564, 255] width 198 height 45
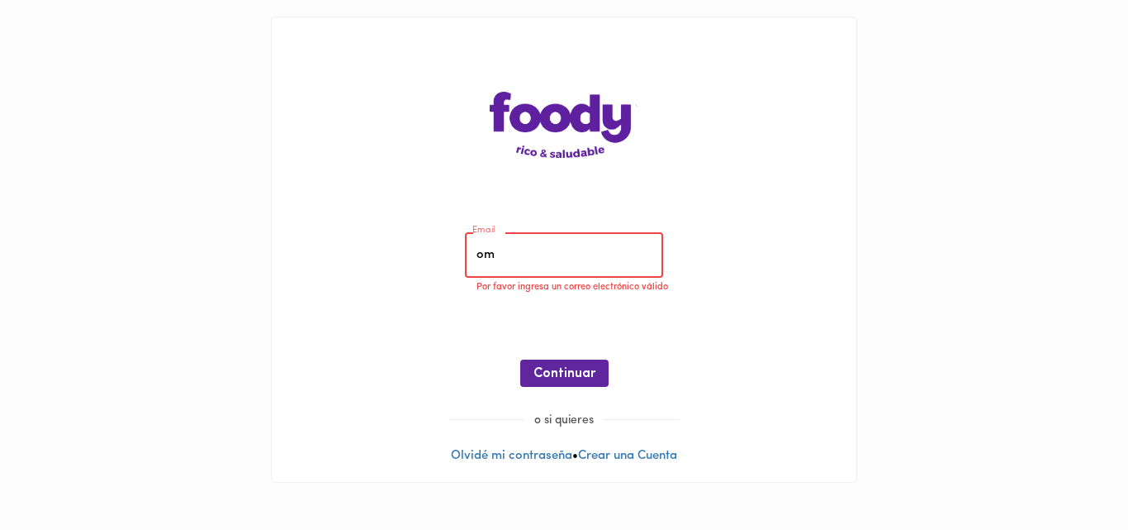
click at [655, 252] on input "om" at bounding box center [564, 255] width 198 height 45
type input "o"
type input "x"
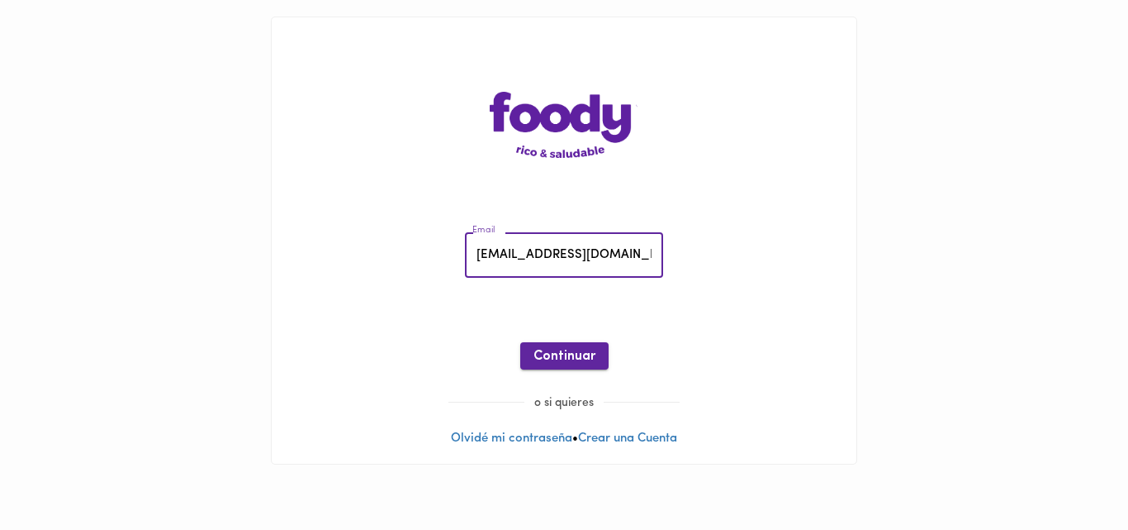
type input "[EMAIL_ADDRESS][DOMAIN_NAME]"
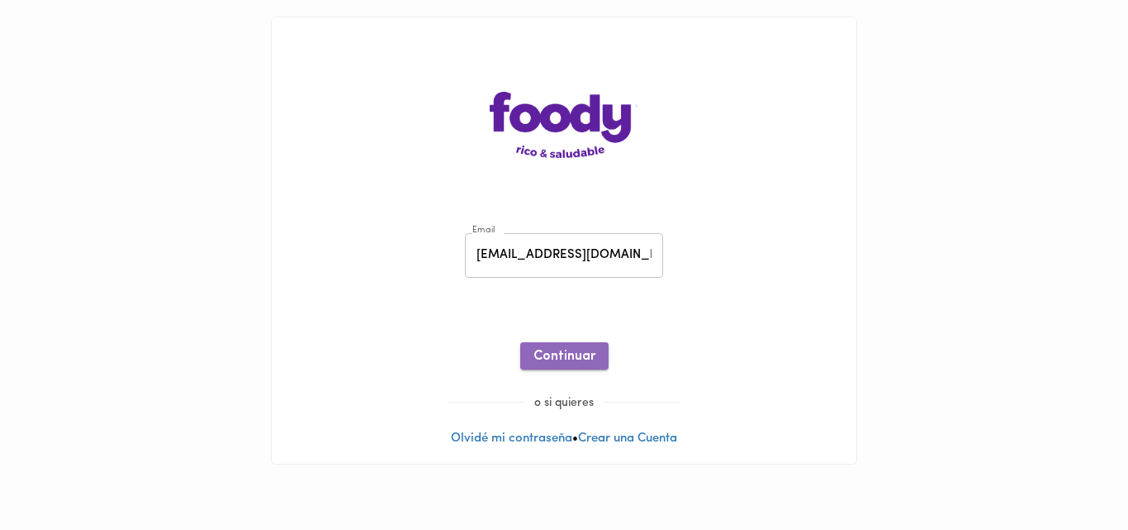
click at [579, 356] on span "Continuar" at bounding box center [565, 357] width 62 height 16
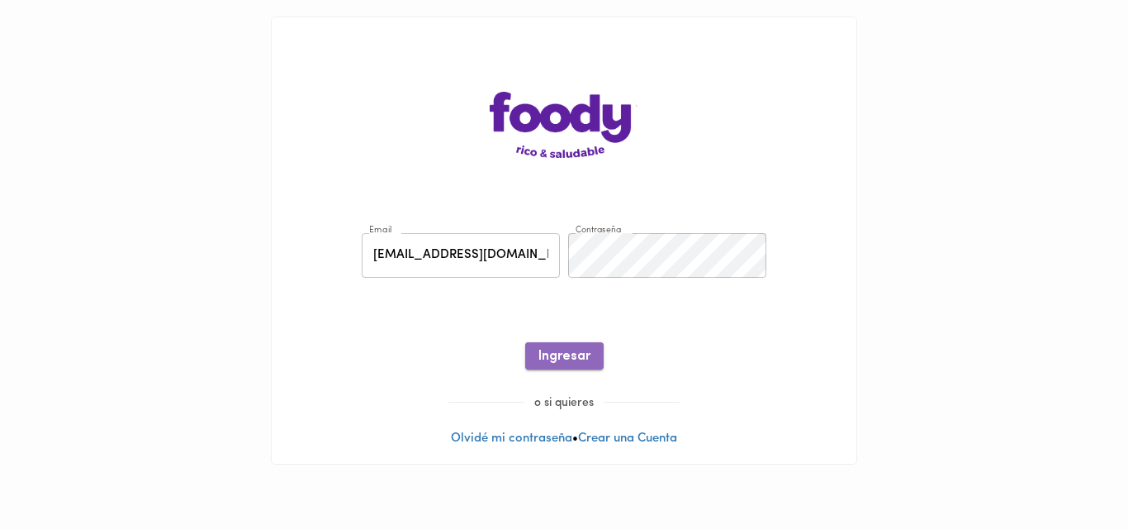
click at [573, 347] on button "Ingresar" at bounding box center [564, 355] width 78 height 27
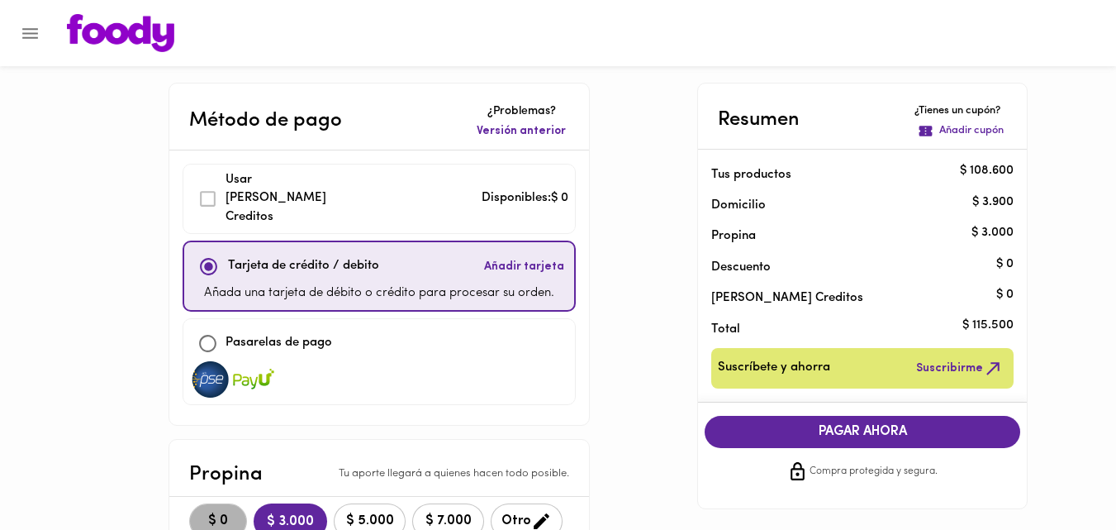
click at [219, 513] on span "$ 0" at bounding box center [218, 521] width 36 height 16
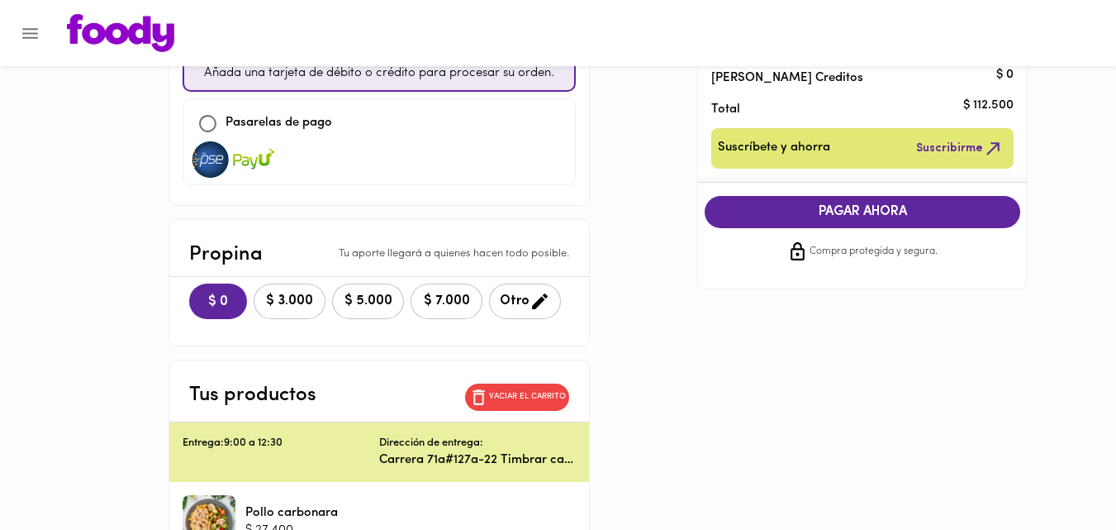
scroll to position [224, 0]
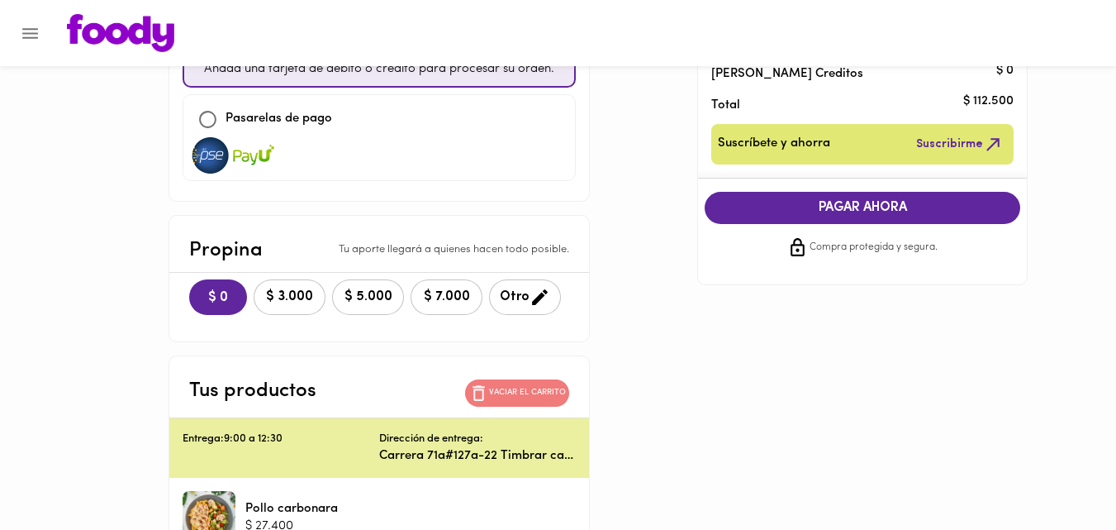
click at [501, 382] on span "Vaciar el carrito" at bounding box center [516, 392] width 97 height 21
